Goal: Task Accomplishment & Management: Manage account settings

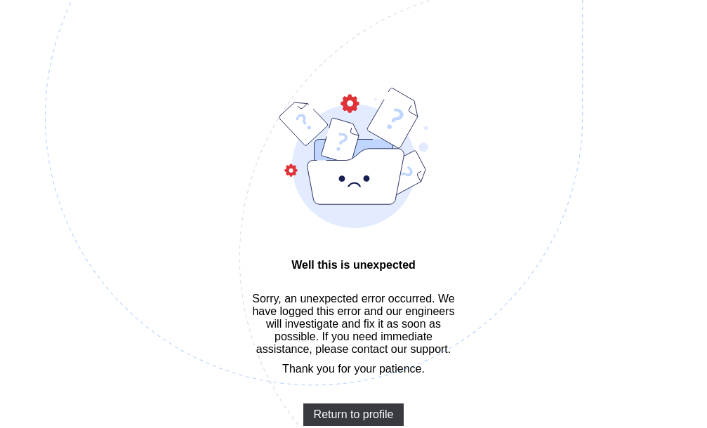
scroll to position [42, 0]
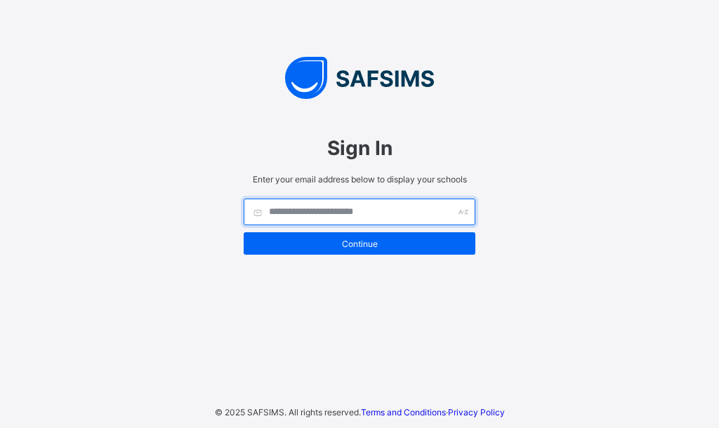
click at [277, 215] on input "text" at bounding box center [360, 212] width 232 height 27
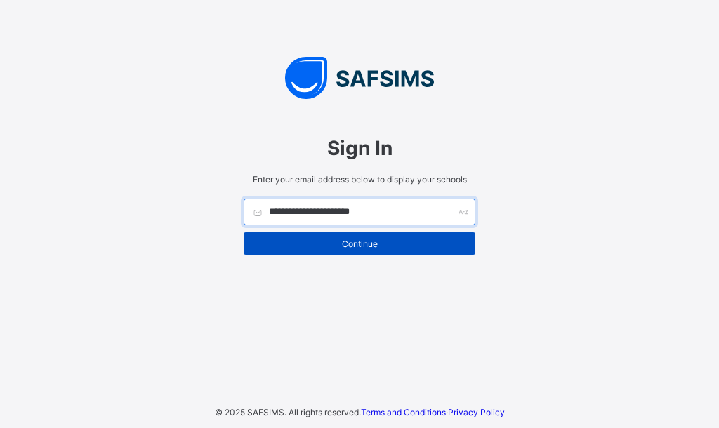
type input "**********"
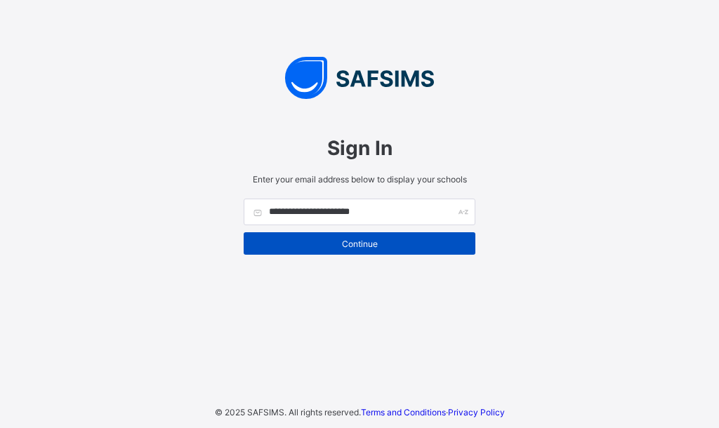
click at [348, 241] on span "Continue" at bounding box center [359, 244] width 211 height 11
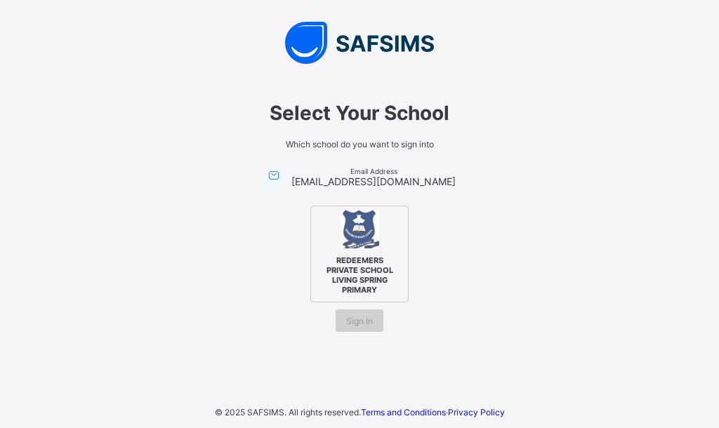
click at [371, 319] on span "Sign In" at bounding box center [359, 321] width 27 height 11
click at [361, 321] on span "Sign In" at bounding box center [359, 321] width 27 height 11
click at [350, 324] on span "Sign In" at bounding box center [359, 321] width 27 height 11
click at [347, 260] on span "REDEEMERS PRIVATE SCHOOL LIVING SPRING PRIMARY" at bounding box center [360, 275] width 86 height 46
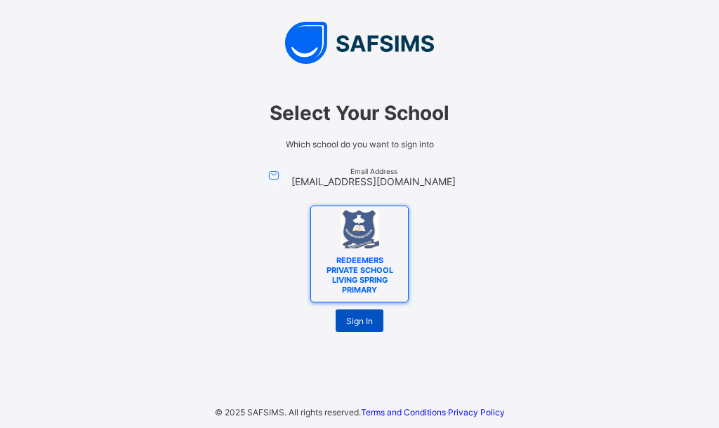
click at [363, 319] on span "Sign In" at bounding box center [359, 321] width 27 height 11
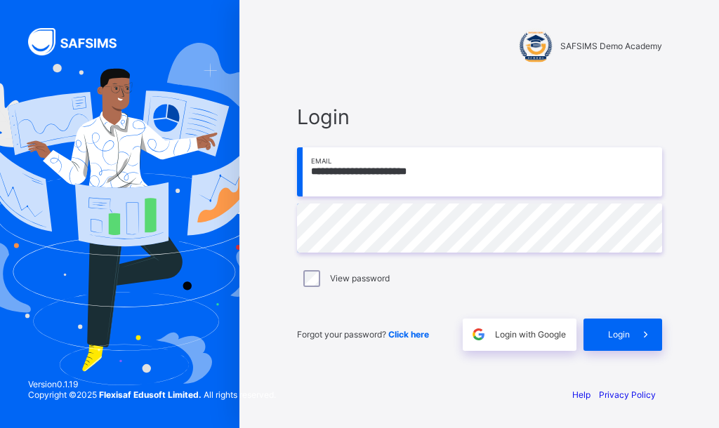
click at [415, 335] on span "Click here" at bounding box center [408, 334] width 41 height 11
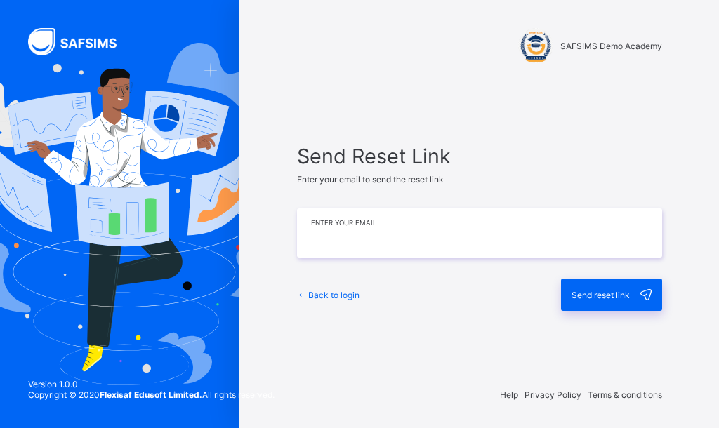
click at [310, 236] on input "email" at bounding box center [479, 232] width 365 height 49
type input "**********"
click at [301, 293] on icon at bounding box center [303, 295] width 12 height 11
